Goal: Task Accomplishment & Management: Complete application form

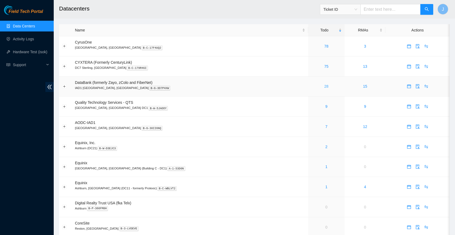
click at [324, 85] on link "28" at bounding box center [326, 86] width 4 height 4
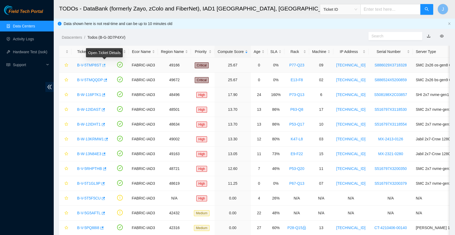
click at [105, 64] on icon "button" at bounding box center [103, 65] width 4 height 4
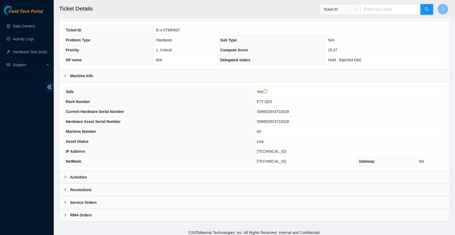
scroll to position [109, 0]
click at [64, 178] on icon "right" at bounding box center [65, 176] width 3 height 3
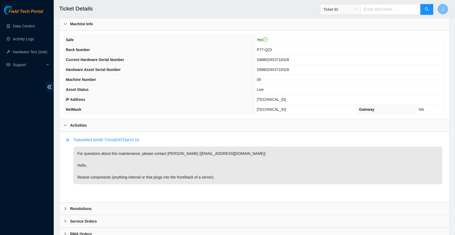
scroll to position [155, 0]
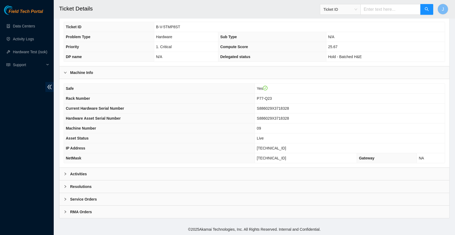
scroll to position [113, 0]
click at [65, 174] on icon "right" at bounding box center [65, 173] width 3 height 3
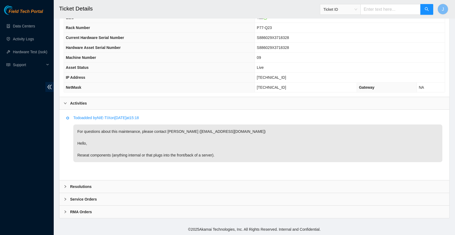
scroll to position [182, 0]
click at [66, 187] on icon "right" at bounding box center [65, 187] width 2 height 3
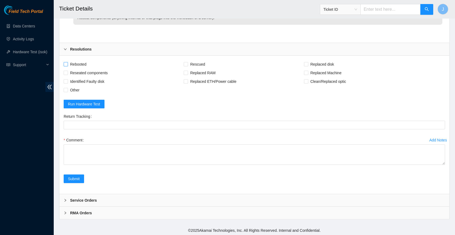
scroll to position [320, 0]
click at [66, 63] on input "Rebooted" at bounding box center [66, 64] width 4 height 4
checkbox input "true"
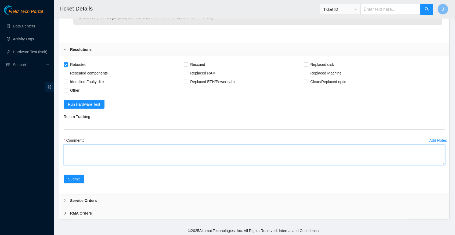
click at [80, 146] on textarea "Comment" at bounding box center [254, 154] width 381 height 20
type textarea "verified"
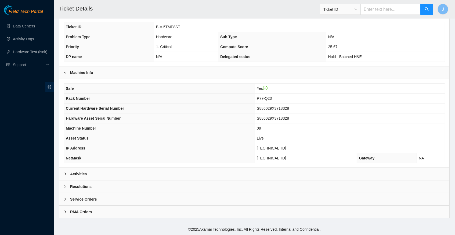
scroll to position [113, 0]
click at [65, 175] on icon "right" at bounding box center [65, 173] width 3 height 3
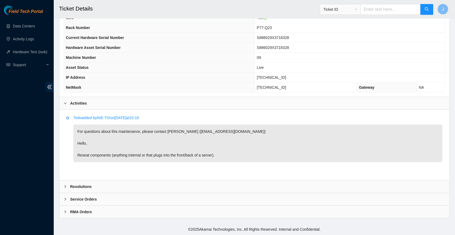
scroll to position [182, 0]
click at [65, 186] on icon "right" at bounding box center [65, 186] width 3 height 3
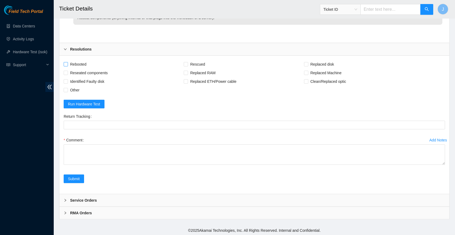
scroll to position [320, 0]
click at [65, 65] on input "Rebooted" at bounding box center [66, 64] width 4 height 4
checkbox input "true"
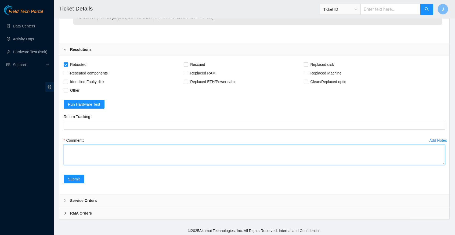
click at [92, 148] on textarea "Comment" at bounding box center [254, 154] width 381 height 20
type textarea "verified server and rack info unplugged all cables and reseated reseated all di…"
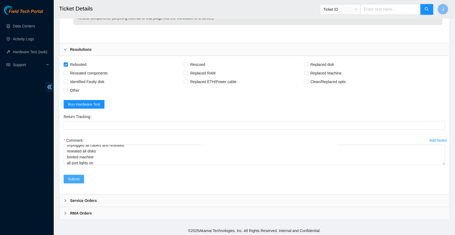
click at [76, 178] on span "Submit" at bounding box center [74, 179] width 12 height 6
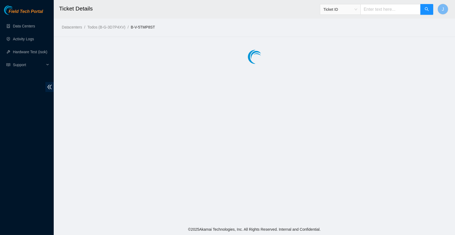
scroll to position [0, 0]
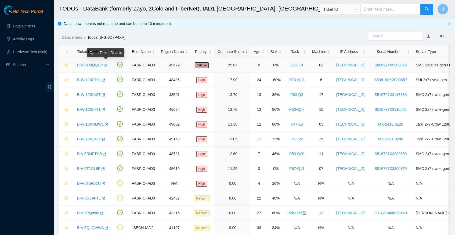
click at [107, 64] on icon "button" at bounding box center [105, 65] width 4 height 4
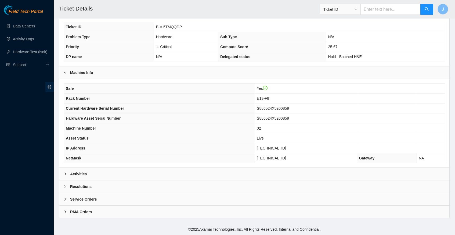
scroll to position [113, 0]
click at [65, 173] on icon "right" at bounding box center [65, 173] width 3 height 3
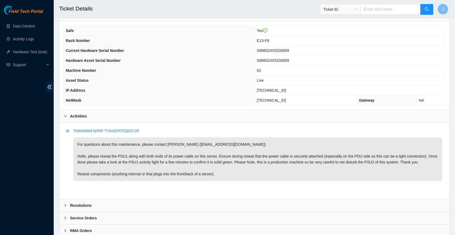
scroll to position [167, 0]
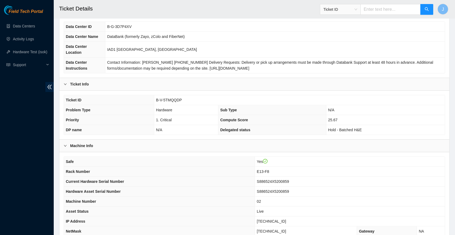
scroll to position [53, 0]
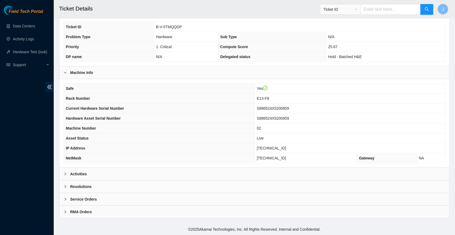
scroll to position [113, 0]
click at [66, 172] on div at bounding box center [67, 174] width 6 height 6
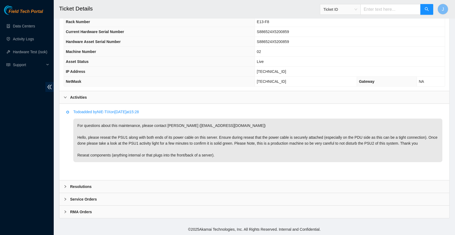
scroll to position [194, 0]
click at [65, 185] on icon "right" at bounding box center [65, 186] width 3 height 3
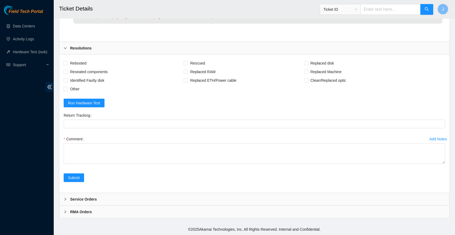
scroll to position [331, 0]
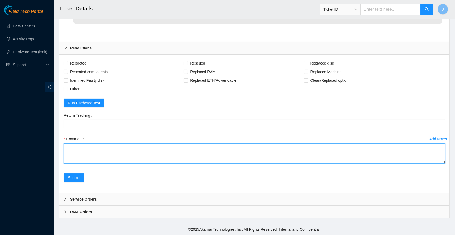
click at [83, 150] on textarea "Comment" at bounding box center [254, 153] width 381 height 20
type textarea "verified server and rack info. noticed the psu1 light was off unplugged the pow…"
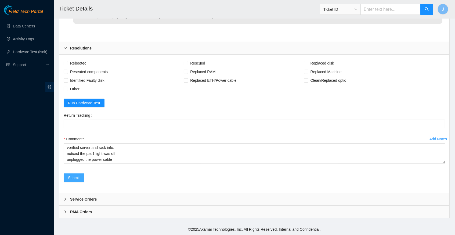
click at [78, 180] on span "Submit" at bounding box center [74, 178] width 12 height 6
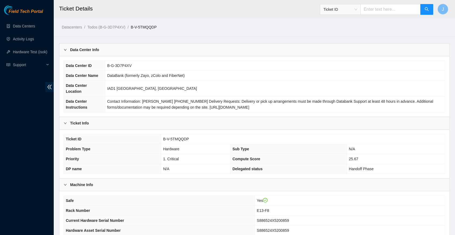
scroll to position [0, 0]
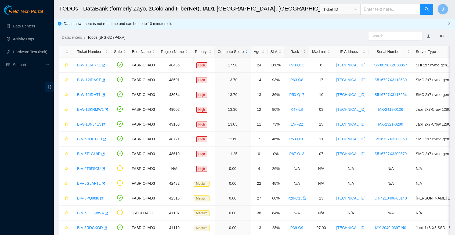
click at [306, 50] on div "Rack" at bounding box center [296, 52] width 19 height 6
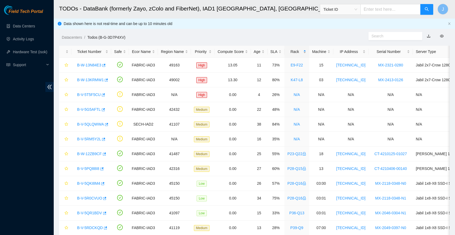
click at [306, 50] on div "Rack" at bounding box center [296, 52] width 19 height 6
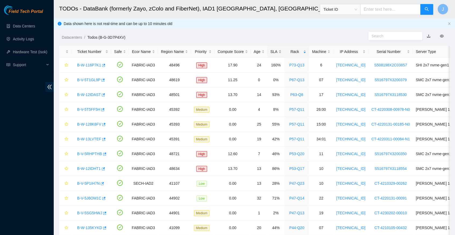
scroll to position [6, 0]
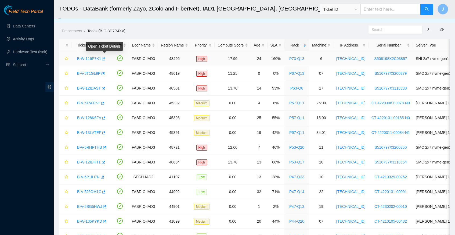
click at [105, 59] on icon "button" at bounding box center [103, 59] width 4 height 4
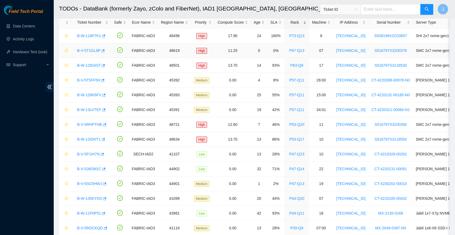
scroll to position [33, 0]
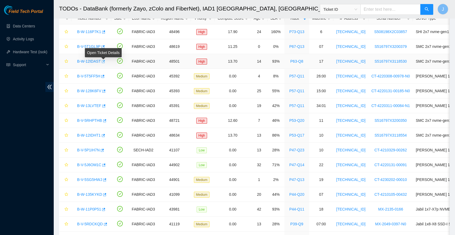
click at [105, 61] on icon "button" at bounding box center [103, 61] width 3 height 3
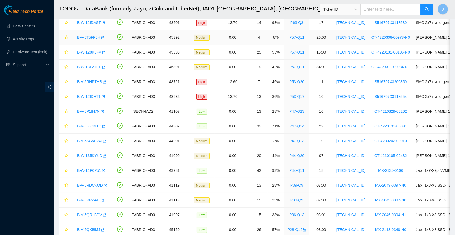
scroll to position [73, 0]
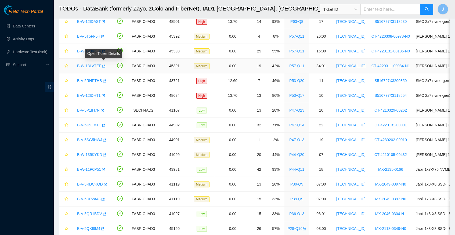
click at [106, 65] on icon "button" at bounding box center [103, 65] width 3 height 3
click at [25, 65] on span "Support" at bounding box center [29, 64] width 32 height 11
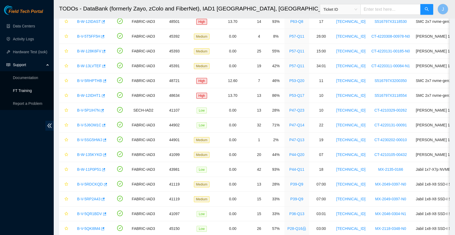
click at [30, 92] on link "FT Training" at bounding box center [22, 90] width 19 height 4
click at [30, 40] on link "Activity Logs" at bounding box center [23, 39] width 21 height 4
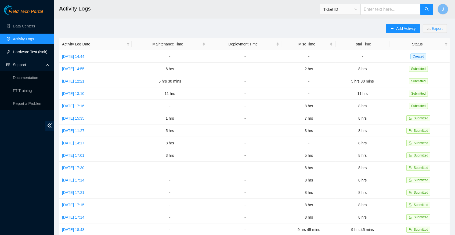
click at [24, 53] on link "Hardware Test (isok)" at bounding box center [30, 52] width 34 height 4
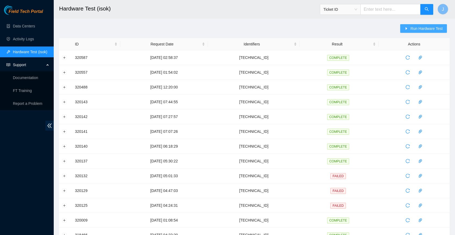
click at [411, 27] on span "Run Hardware Test" at bounding box center [426, 29] width 32 height 6
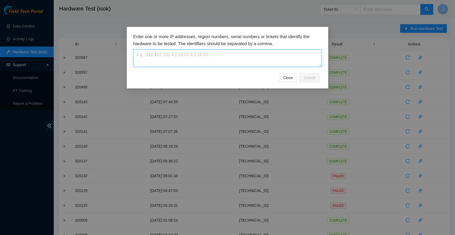
click at [189, 60] on textarea at bounding box center [227, 57] width 188 height 17
paste textarea "23.202.112.177"
type textarea "23.202.112.177"
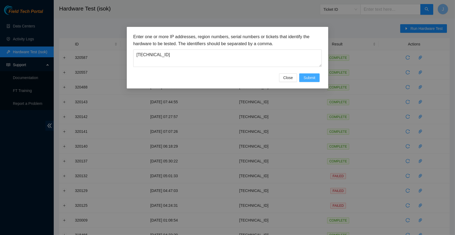
click at [312, 78] on span "Submit" at bounding box center [309, 78] width 12 height 6
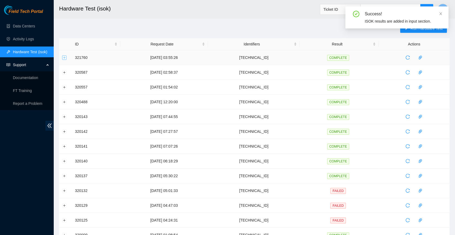
click at [64, 58] on button "Expand row" at bounding box center [64, 57] width 4 height 4
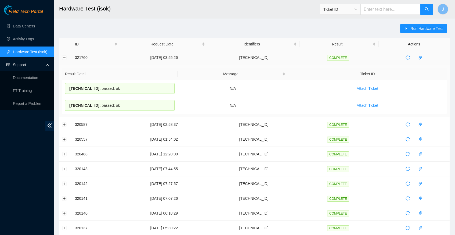
drag, startPoint x: 127, startPoint y: 105, endPoint x: 73, endPoint y: 58, distance: 71.0
click at [73, 58] on tbody "321760 12-08-2025 03:55:26 23.202.112.177 COMPLETE Result Detail Message Ticket…" at bounding box center [254, 223] width 390 height 347
copy tbody "321760 12-08-2025 03:55:26 23.202.112.177 COMPLETE Result Detail Message Ticket…"
click at [29, 25] on link "Data Centers" at bounding box center [24, 26] width 22 height 4
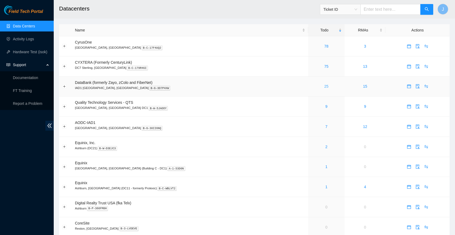
click at [324, 86] on link "25" at bounding box center [326, 86] width 4 height 4
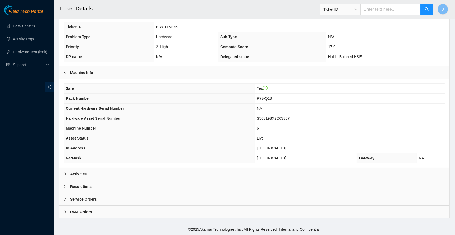
scroll to position [113, 0]
click at [65, 174] on icon "right" at bounding box center [65, 173] width 2 height 3
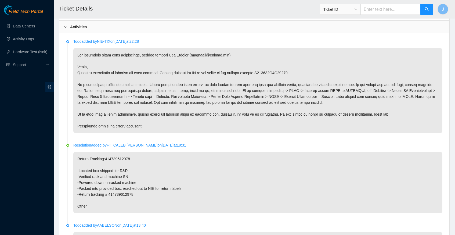
scroll to position [261, 0]
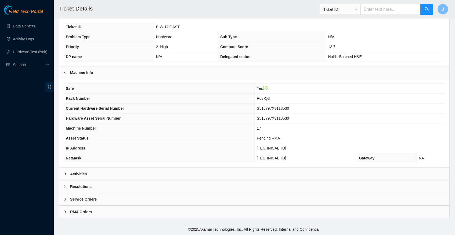
scroll to position [113, 0]
click at [65, 174] on icon "right" at bounding box center [65, 173] width 3 height 3
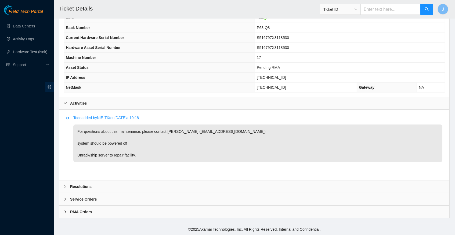
scroll to position [182, 0]
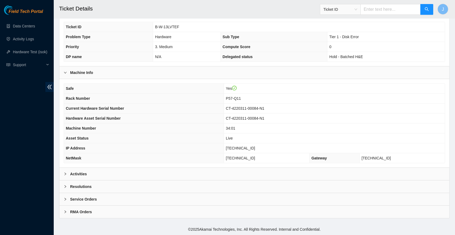
scroll to position [113, 0]
click at [64, 174] on icon "right" at bounding box center [65, 173] width 3 height 3
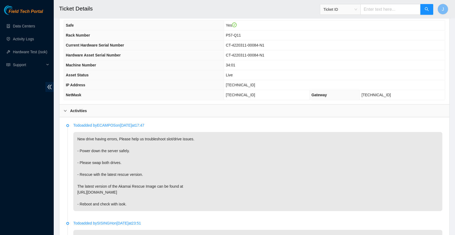
scroll to position [175, 0]
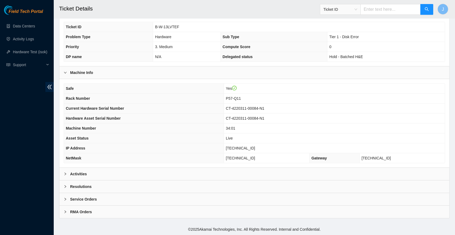
scroll to position [113, 0]
click at [65, 174] on icon "right" at bounding box center [65, 173] width 3 height 3
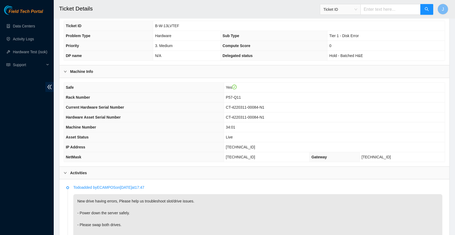
click at [238, 149] on span "[TECHNICAL_ID]" at bounding box center [240, 147] width 29 height 4
copy span "[TECHNICAL_ID]"
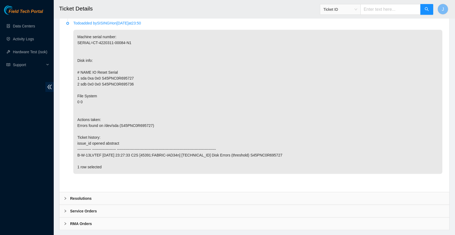
scroll to position [531, 0]
click at [66, 196] on div at bounding box center [67, 199] width 6 height 6
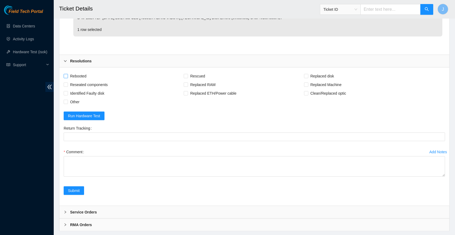
scroll to position [669, 0]
click at [65, 74] on input "Rebooted" at bounding box center [66, 76] width 4 height 4
checkbox input "true"
click at [187, 74] on input "Rescued" at bounding box center [186, 76] width 4 height 4
checkbox input "true"
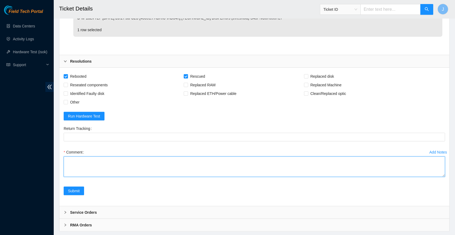
click at [105, 156] on textarea "Comment" at bounding box center [254, 166] width 381 height 20
paste textarea "321760 12-08-2025 03:55:26 23.202.112.177 COMPLETE Result Detail Message Ticket…"
type textarea "verified server and rack info swapped both drives reboot rescued configured reb…"
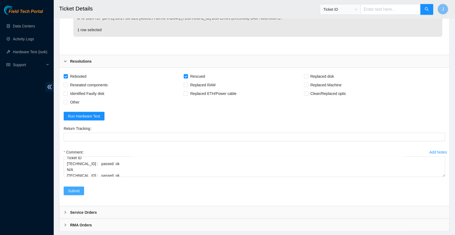
click at [74, 188] on span "Submit" at bounding box center [74, 191] width 12 height 6
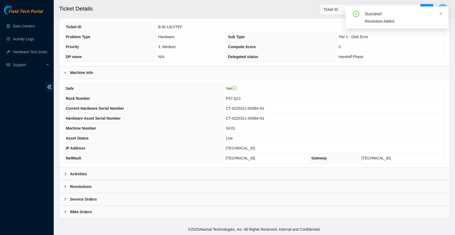
scroll to position [113, 0]
click at [65, 173] on icon "right" at bounding box center [65, 173] width 3 height 3
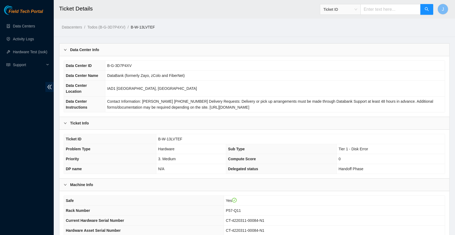
scroll to position [0, 0]
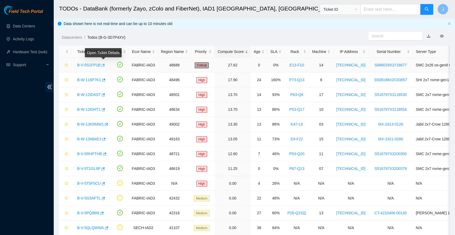
click at [104, 64] on icon "button" at bounding box center [103, 65] width 4 height 4
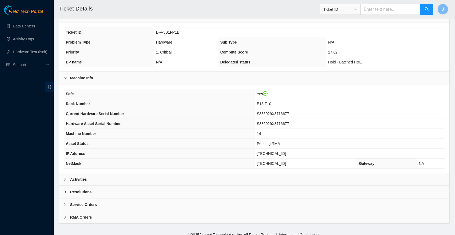
scroll to position [108, 0]
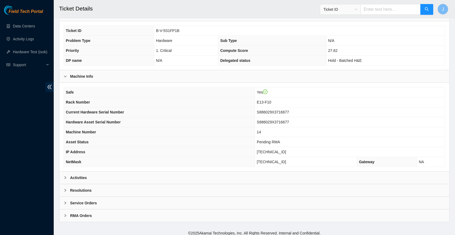
click at [66, 179] on icon "right" at bounding box center [65, 177] width 3 height 3
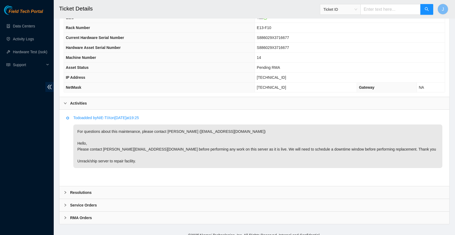
scroll to position [183, 0]
drag, startPoint x: 198, startPoint y: 132, endPoint x: 238, endPoint y: 133, distance: 40.0
click at [238, 133] on p "For questions about this maintenance, please contact [PERSON_NAME] ([EMAIL_ADDR…" at bounding box center [257, 145] width 369 height 43
copy p "[EMAIL_ADDRESS][DOMAIN_NAME]"
click at [245, 143] on p "For questions about this maintenance, please contact [PERSON_NAME] ([EMAIL_ADDR…" at bounding box center [257, 145] width 369 height 43
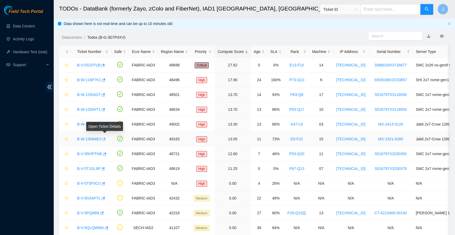
click at [105, 139] on icon "button" at bounding box center [103, 139] width 4 height 4
click at [108, 122] on icon "button" at bounding box center [106, 124] width 4 height 4
click at [158, 105] on td "FABRIC-IAD3" at bounding box center [143, 109] width 29 height 15
click at [303, 49] on div "Rack" at bounding box center [296, 52] width 19 height 6
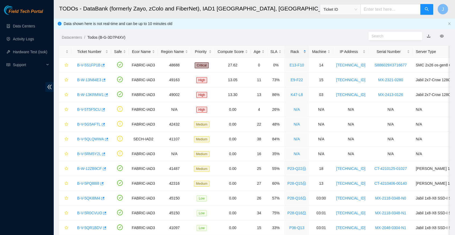
click at [303, 49] on div "Rack" at bounding box center [296, 52] width 19 height 6
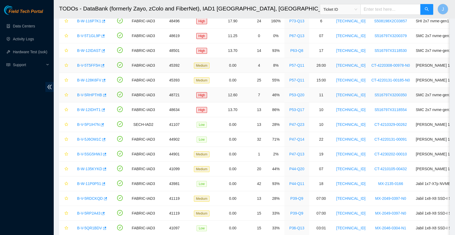
scroll to position [49, 0]
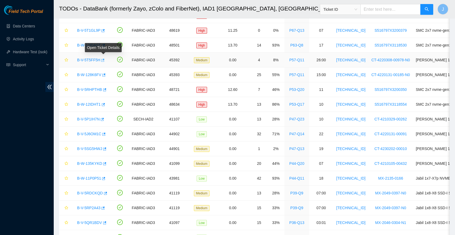
click at [104, 58] on icon "button" at bounding box center [102, 60] width 4 height 4
click at [30, 50] on link "Hardware Test (isok)" at bounding box center [30, 52] width 34 height 4
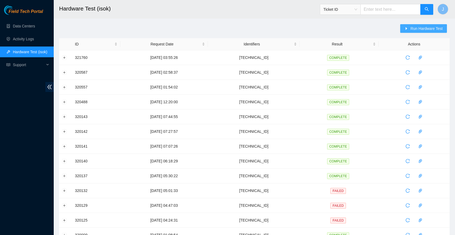
click at [426, 28] on span "Run Hardware Test" at bounding box center [426, 29] width 32 height 6
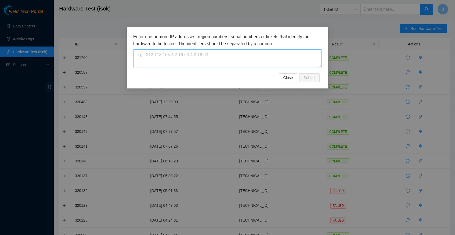
click at [228, 60] on textarea at bounding box center [227, 57] width 188 height 17
paste textarea "23.202.112.160"
type textarea "v"
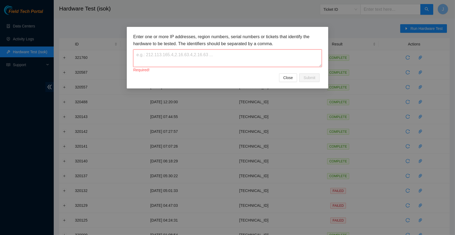
paste textarea "23.202.112.160"
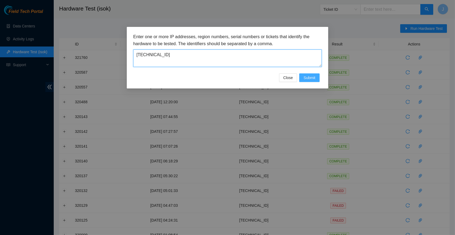
type textarea "23.202.112.160"
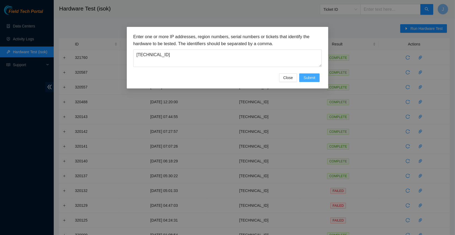
click at [308, 78] on span "Submit" at bounding box center [309, 78] width 12 height 6
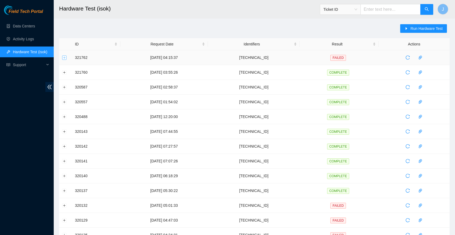
click at [65, 56] on button "Expand row" at bounding box center [64, 57] width 4 height 4
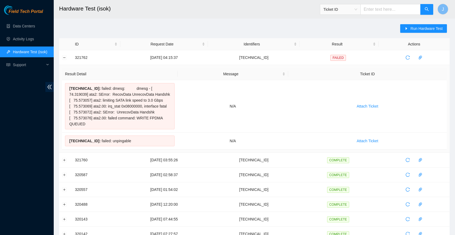
click at [198, 5] on h2 "Hardware Test (isok)" at bounding box center [214, 8] width 311 height 17
drag, startPoint x: 148, startPoint y: 157, endPoint x: 71, endPoint y: 59, distance: 124.8
copy tbody "321762 12-08-2025 04:15:37 23.202.112.160 FAILED Result Detail Message Ticket I…"
click at [208, 32] on div "Run Hardware Test ID Request Date Identifiers Result Actions 321762 12-08-2025 …" at bounding box center [254, 237] width 390 height 426
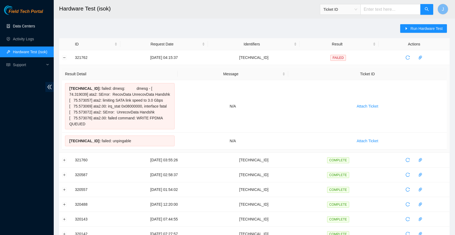
click at [26, 26] on link "Data Centers" at bounding box center [24, 26] width 22 height 4
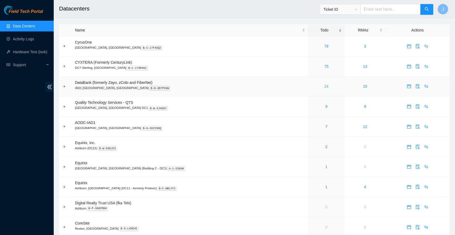
click at [324, 85] on link "24" at bounding box center [326, 86] width 4 height 4
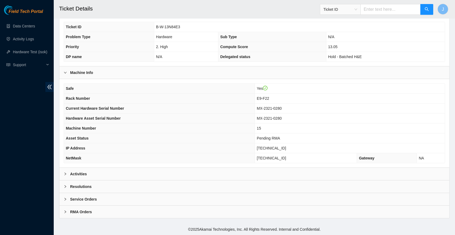
scroll to position [113, 0]
click at [65, 175] on icon "right" at bounding box center [65, 173] width 2 height 3
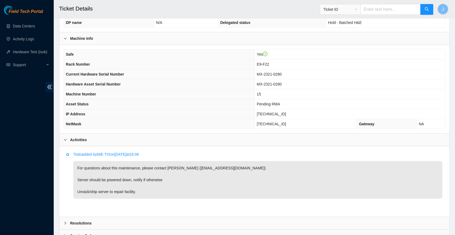
scroll to position [146, 0]
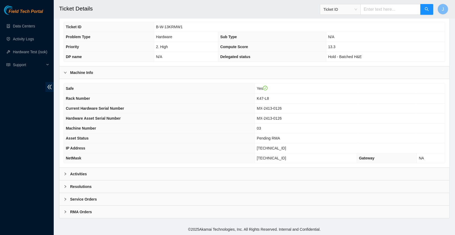
scroll to position [113, 0]
click at [65, 173] on icon "right" at bounding box center [65, 173] width 3 height 3
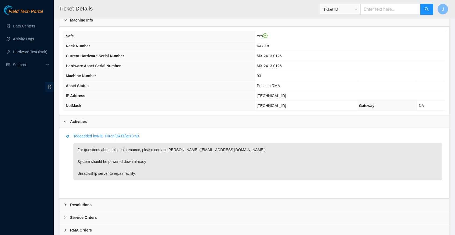
scroll to position [165, 0]
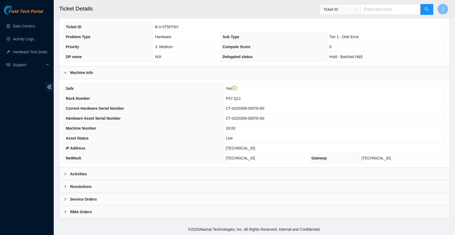
scroll to position [113, 0]
click at [65, 175] on icon "right" at bounding box center [65, 173] width 3 height 3
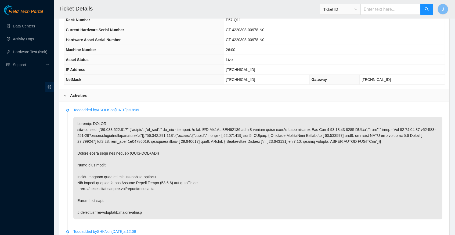
scroll to position [190, 0]
click at [237, 71] on span "23.202.112.160" at bounding box center [240, 70] width 29 height 4
copy span "[TECHNICAL_ID]"
click at [210, 91] on div "Activities" at bounding box center [254, 95] width 390 height 12
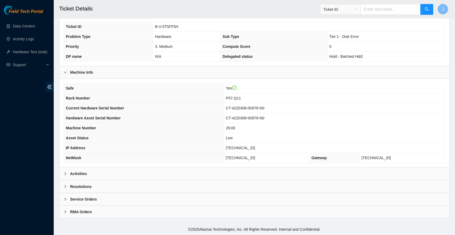
scroll to position [113, 0]
click at [65, 173] on icon "right" at bounding box center [65, 173] width 3 height 3
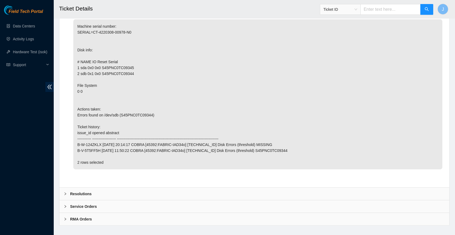
scroll to position [565, 0]
click at [65, 193] on icon "right" at bounding box center [65, 194] width 2 height 3
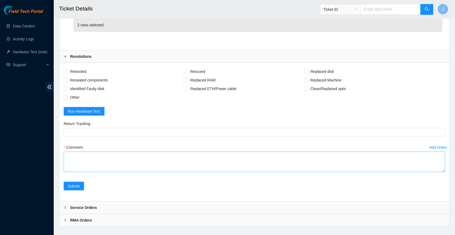
scroll to position [703, 0]
click at [99, 152] on textarea "Comment" at bounding box center [254, 162] width 381 height 20
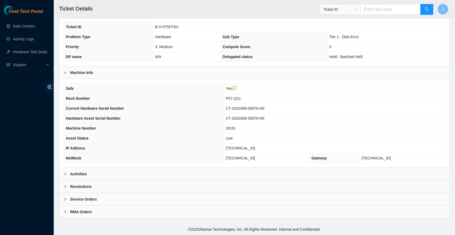
scroll to position [113, 0]
click at [65, 173] on icon "right" at bounding box center [65, 173] width 3 height 3
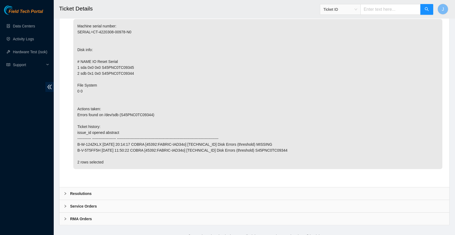
scroll to position [565, 0]
click at [66, 193] on icon "right" at bounding box center [65, 194] width 2 height 3
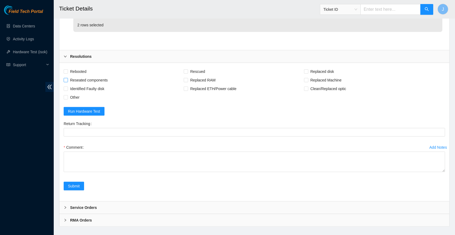
scroll to position [703, 0]
click at [67, 70] on input "Rebooted" at bounding box center [66, 72] width 4 height 4
checkbox input "true"
click at [191, 67] on label "Rescued" at bounding box center [195, 71] width 23 height 9
click at [187, 70] on input "Rescued" at bounding box center [186, 72] width 4 height 4
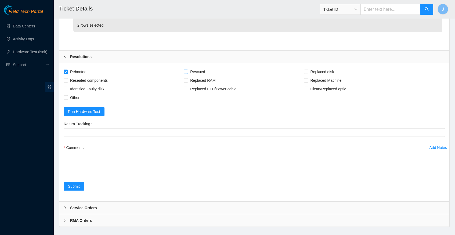
checkbox input "true"
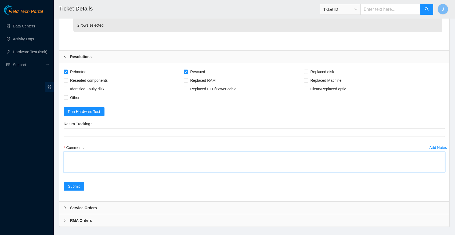
click at [94, 152] on textarea "Comment" at bounding box center [254, 162] width 381 height 20
paste textarea "321762 [DATE] 04:15:37 [TECHNICAL_ID] FAILED Result Detail Message Ticket ID [T…"
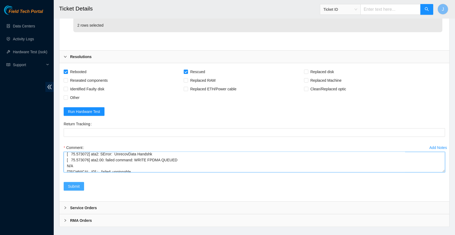
type textarea "verified server and rack info swapped disks rescued machine configured reboot r…"
click at [76, 183] on span "Submit" at bounding box center [74, 186] width 12 height 6
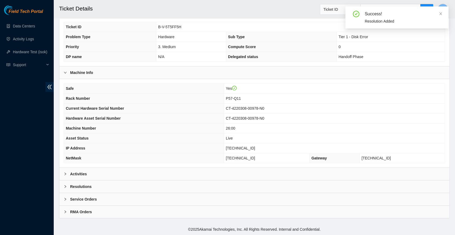
scroll to position [113, 0]
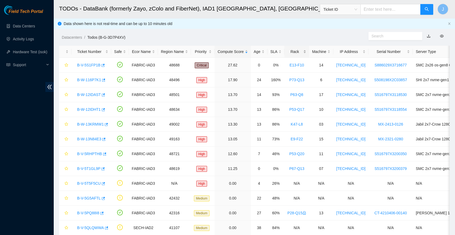
click at [304, 52] on div "Rack" at bounding box center [296, 52] width 19 height 6
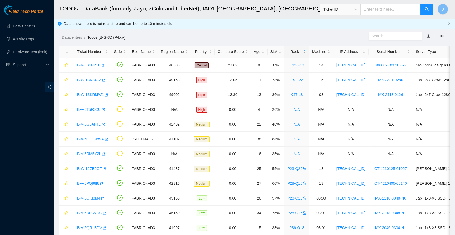
click at [304, 52] on div "Rack" at bounding box center [296, 52] width 19 height 6
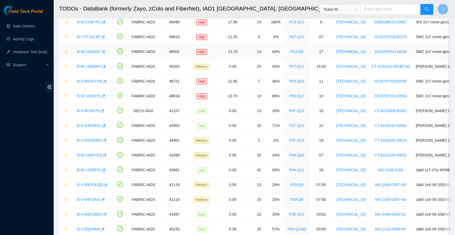
scroll to position [47, 0]
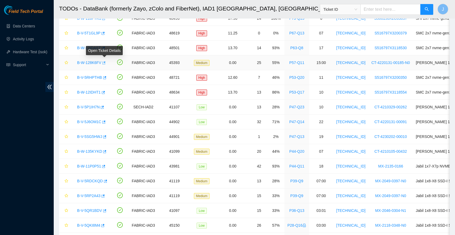
click at [105, 62] on icon "button" at bounding box center [103, 63] width 4 height 4
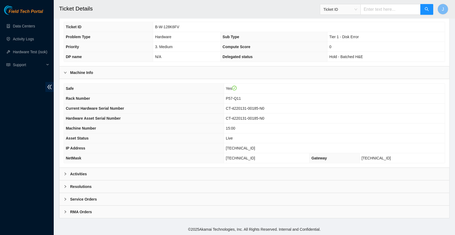
scroll to position [113, 0]
click at [65, 174] on icon "right" at bounding box center [65, 173] width 3 height 3
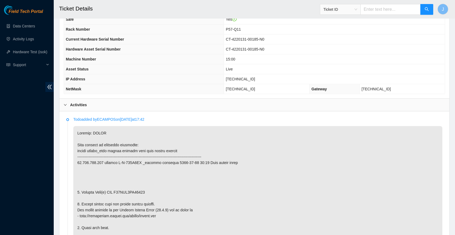
scroll to position [181, 0]
click at [237, 81] on span "23.202.112.138" at bounding box center [240, 79] width 29 height 4
copy span "23.202.112.138"
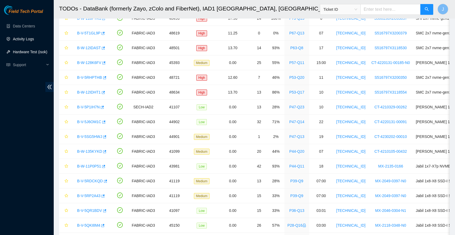
scroll to position [47, 0]
click at [30, 50] on link "Hardware Test (isok)" at bounding box center [30, 52] width 34 height 4
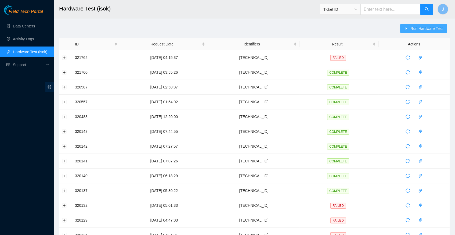
click at [410, 27] on span "Run Hardware Test" at bounding box center [426, 29] width 32 height 6
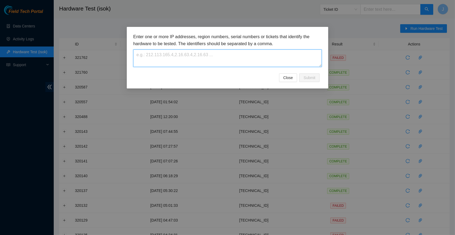
click at [179, 58] on textarea at bounding box center [227, 57] width 188 height 17
paste textarea "[TECHNICAL_ID]"
type textarea "[TECHNICAL_ID]"
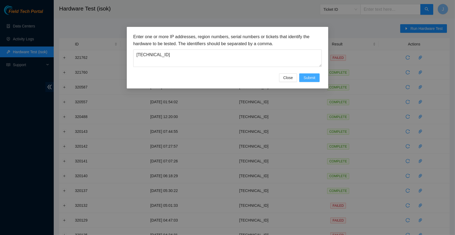
click at [313, 76] on span "Submit" at bounding box center [309, 78] width 12 height 6
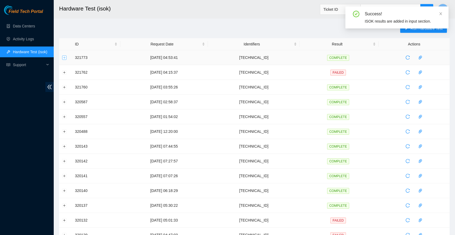
click at [65, 57] on button "Expand row" at bounding box center [64, 57] width 4 height 4
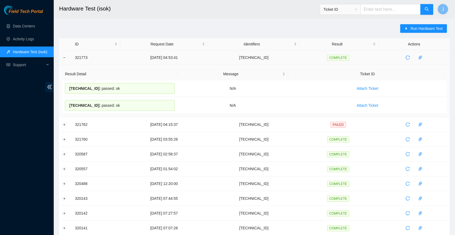
drag, startPoint x: 127, startPoint y: 104, endPoint x: 72, endPoint y: 54, distance: 73.5
click at [72, 54] on tbody "321773 [DATE] 04:53:41 [TECHNICAL_ID] COMPLETE Result Detail Message Ticket ID …" at bounding box center [254, 223] width 390 height 347
copy tbody "321773 [DATE] 04:53:41 [TECHNICAL_ID] COMPLETE Result Detail Message Ticket ID …"
click at [31, 24] on link "Data Centers" at bounding box center [24, 26] width 22 height 4
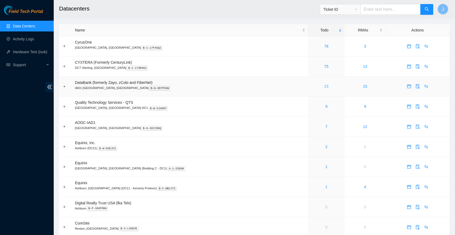
click at [324, 85] on link "23" at bounding box center [326, 86] width 4 height 4
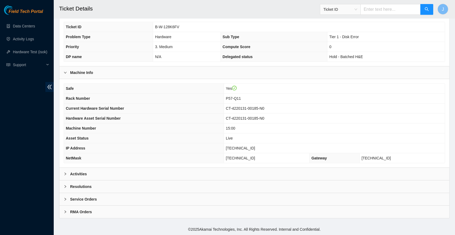
scroll to position [113, 0]
click at [66, 174] on icon "right" at bounding box center [65, 173] width 3 height 3
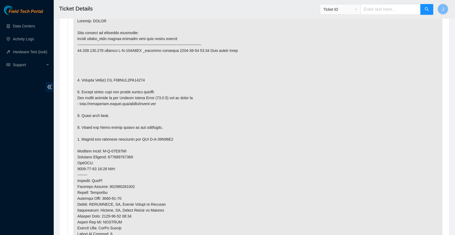
scroll to position [294, 0]
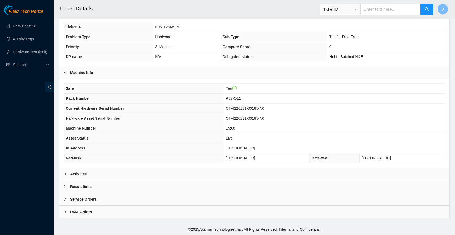
scroll to position [113, 0]
click at [65, 173] on icon "right" at bounding box center [65, 173] width 3 height 3
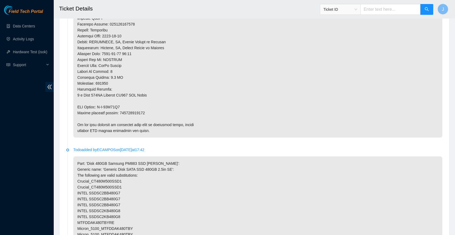
scroll to position [469, 0]
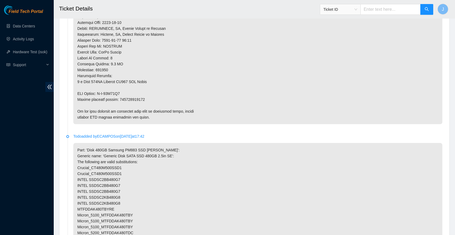
copy p "425421593976"
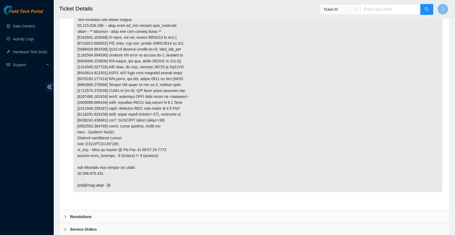
scroll to position [1018, 0]
click at [65, 215] on icon "right" at bounding box center [65, 216] width 3 height 3
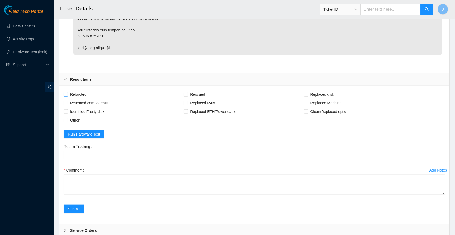
scroll to position [1156, 0]
click at [66, 92] on input "Rebooted" at bounding box center [66, 94] width 4 height 4
checkbox input "true"
click at [187, 92] on input "Rescued" at bounding box center [186, 94] width 4 height 4
checkbox input "true"
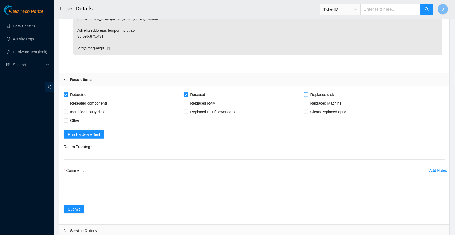
click at [308, 92] on span at bounding box center [306, 94] width 4 height 4
click at [308, 92] on input "Replaced disk" at bounding box center [306, 94] width 4 height 4
checkbox input "true"
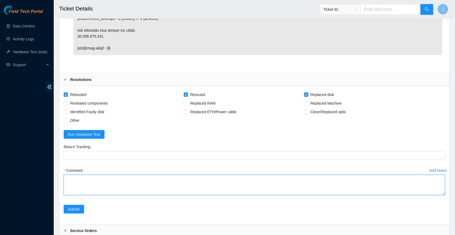
click at [131, 175] on textarea "Comment" at bounding box center [254, 185] width 381 height 20
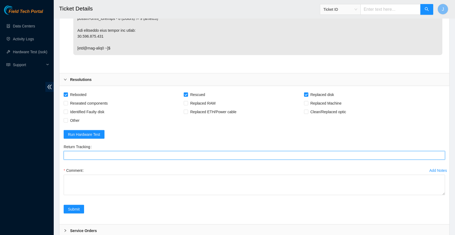
click at [121, 151] on Tracking "Return Tracking" at bounding box center [254, 155] width 381 height 9
paste Tracking "425421593976"
type Tracking "425421593976"
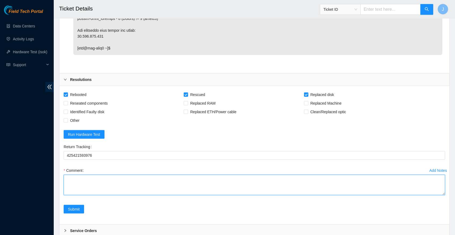
click at [111, 175] on textarea "Comment" at bounding box center [254, 185] width 381 height 20
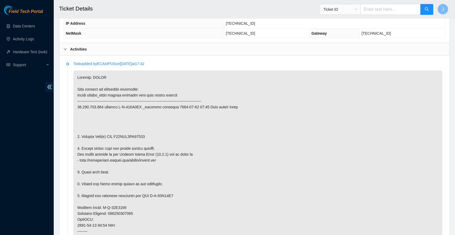
scroll to position [238, 0]
click at [139, 133] on p at bounding box center [257, 212] width 369 height 286
copy p "S45PNC0RB52358"
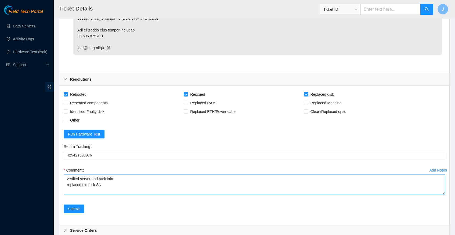
scroll to position [1156, 0]
click at [115, 175] on textarea "verified server and rack info replaced old disk SN" at bounding box center [254, 185] width 381 height 20
paste textarea "S45PNC0RB52358"
paste textarea "25154F788CC1"
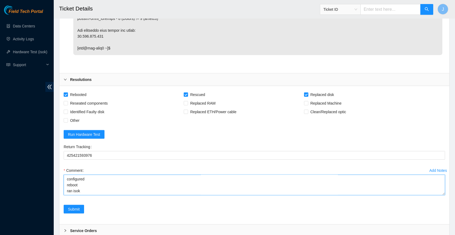
paste textarea "321773 [DATE] 04:53:41 [TECHNICAL_ID] COMPLETE Result Detail Message Ticket ID …"
type textarea "verified server and rack info replaced old disk SN S45PNC0RB52358 with new disk…"
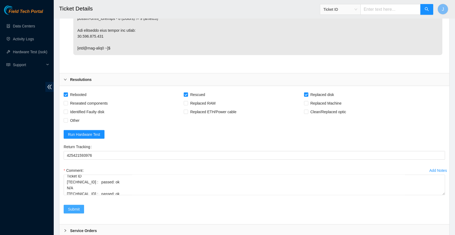
click at [78, 206] on span "Submit" at bounding box center [74, 209] width 12 height 6
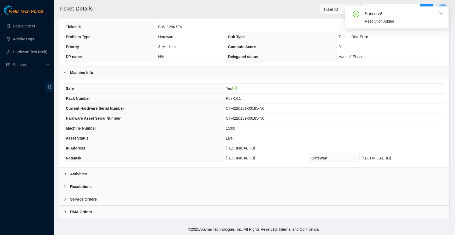
scroll to position [113, 0]
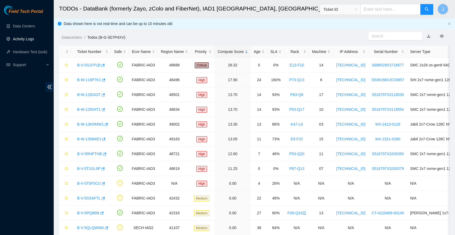
click at [29, 40] on link "Activity Logs" at bounding box center [23, 39] width 21 height 4
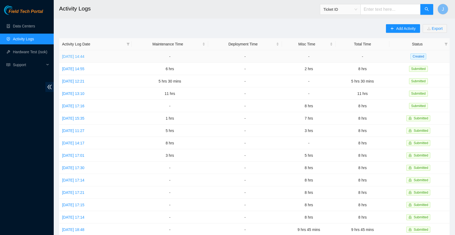
click at [84, 55] on link "[DATE] 14:44" at bounding box center [73, 56] width 22 height 4
